Goal: Task Accomplishment & Management: Manage account settings

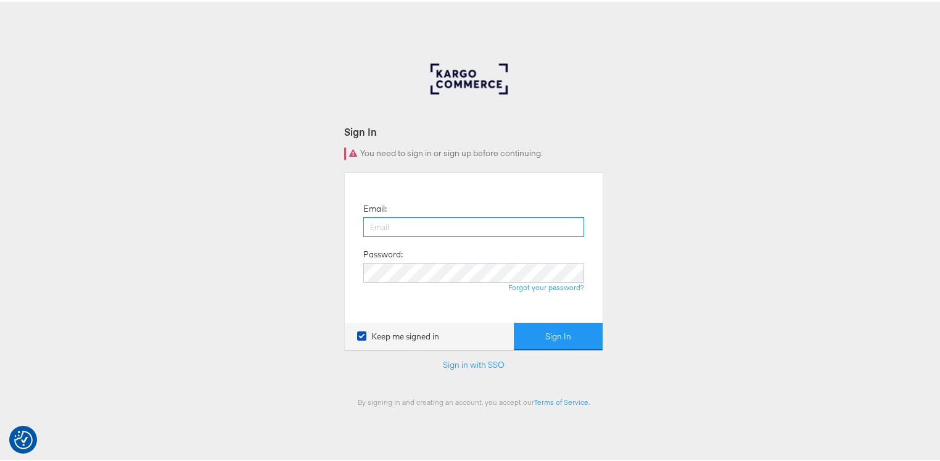
type input "[PERSON_NAME][EMAIL_ADDRESS][PERSON_NAME][DOMAIN_NAME]"
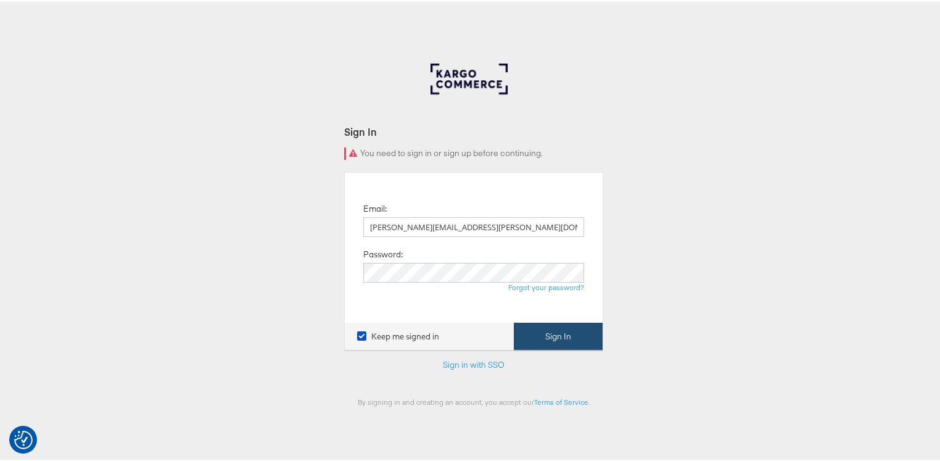
click at [538, 336] on button "Sign In" at bounding box center [558, 335] width 89 height 28
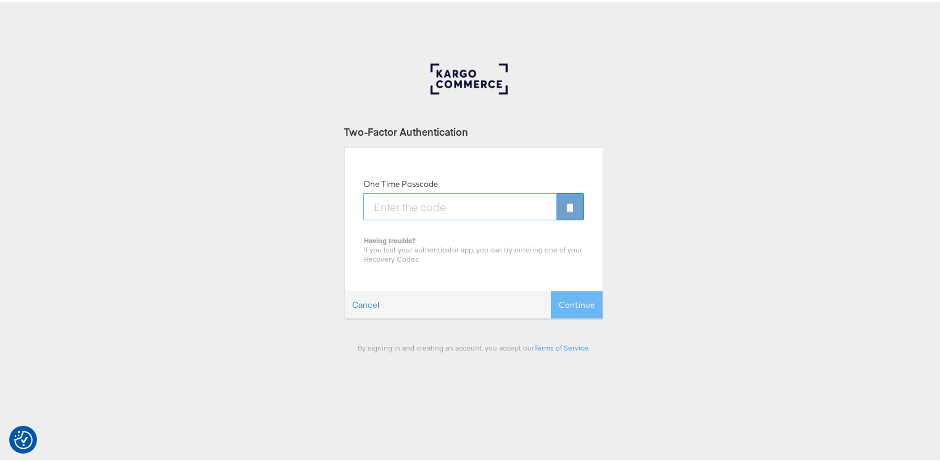
click at [444, 206] on input "One Time Passcode" at bounding box center [460, 204] width 194 height 27
type input "796824"
click at [583, 303] on button "Continue" at bounding box center [577, 303] width 52 height 28
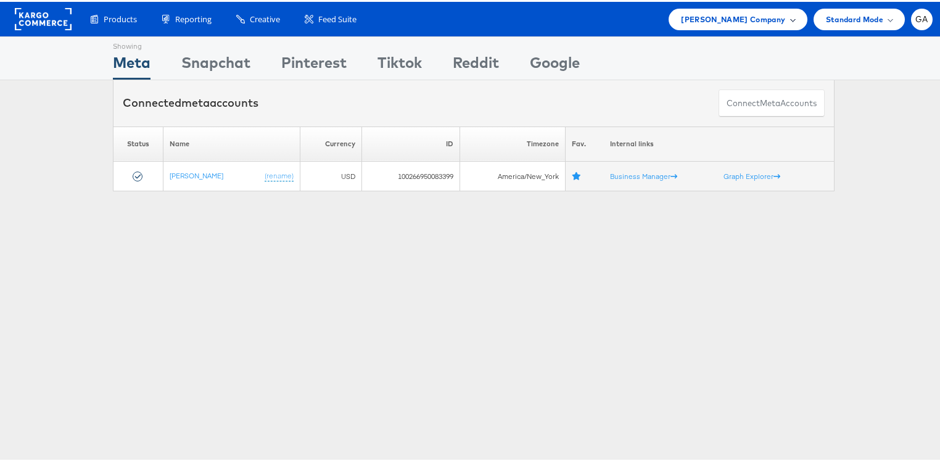
click at [764, 17] on span "Steve Madden Company" at bounding box center [733, 17] width 104 height 13
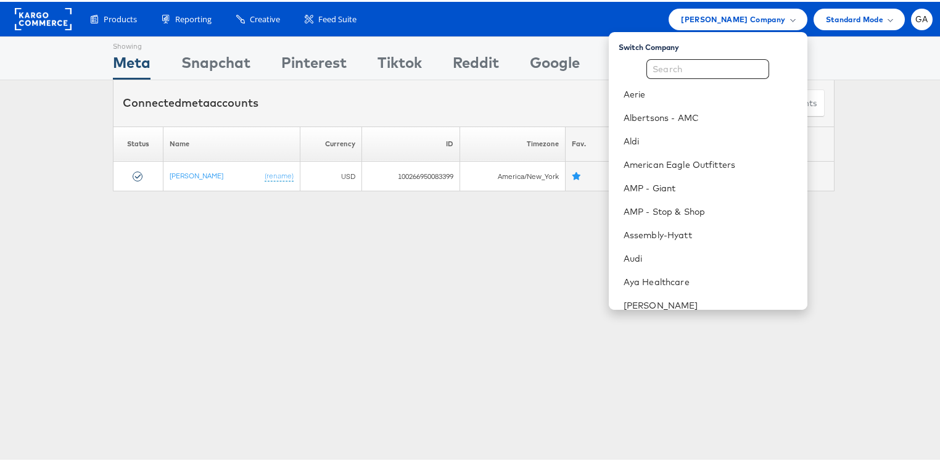
click at [40, 181] on div "Please Wait Loading Accounts .... Status Name Currency ID Timezone Fav. Interna…" at bounding box center [473, 157] width 947 height 65
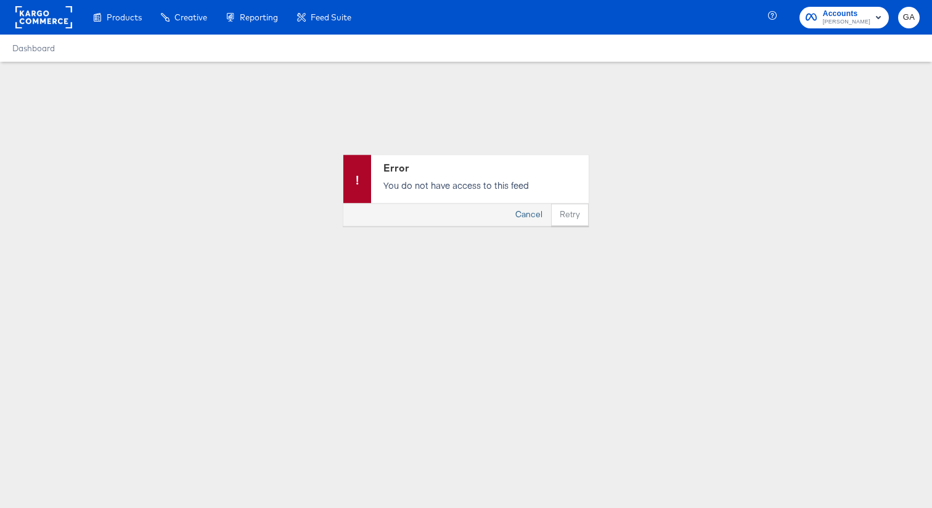
click at [524, 215] on button "Cancel" at bounding box center [529, 215] width 44 height 22
